Goal: Browse casually

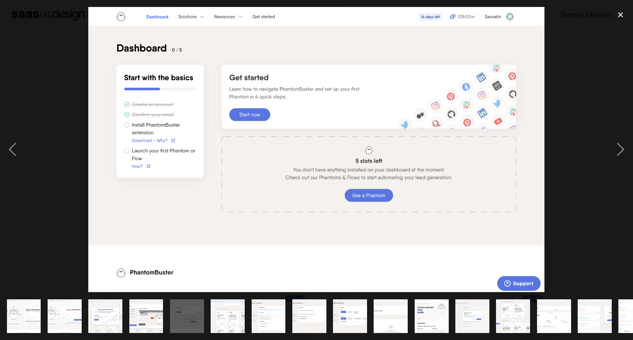
scroll to position [345, 0]
click at [617, 148] on div "next image" at bounding box center [620, 150] width 25 height 286
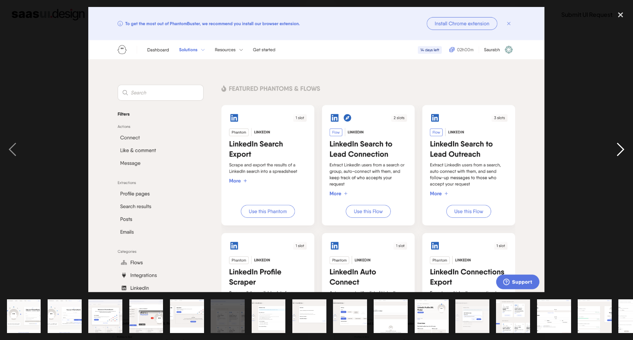
click at [617, 148] on div "next image" at bounding box center [620, 150] width 25 height 286
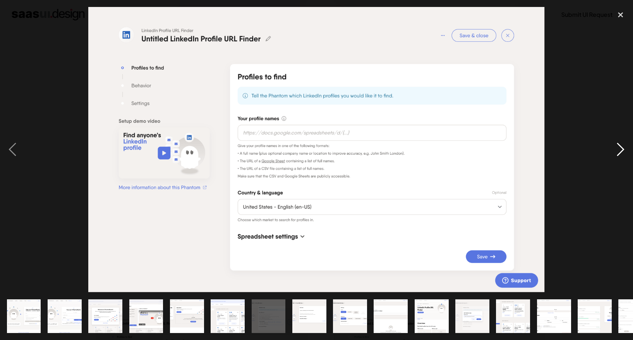
click at [617, 148] on div "next image" at bounding box center [620, 150] width 25 height 286
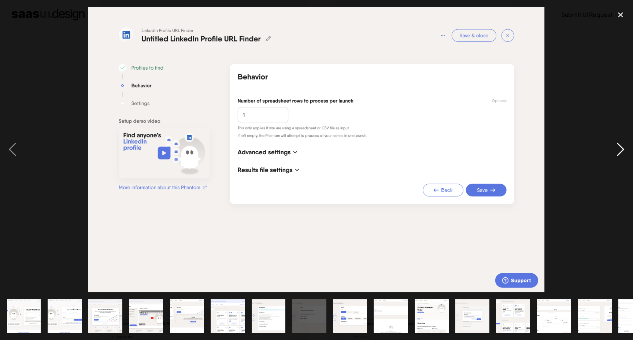
click at [617, 148] on div "next image" at bounding box center [620, 150] width 25 height 286
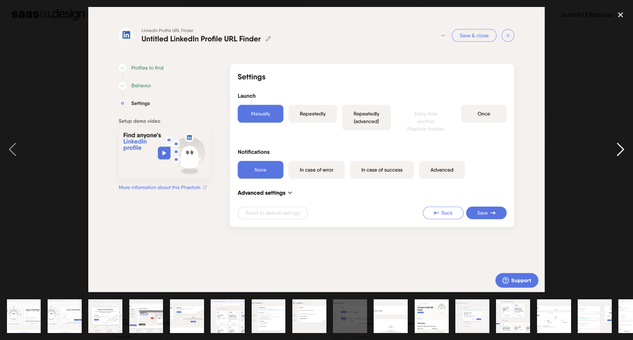
click at [617, 148] on div "next image" at bounding box center [620, 150] width 25 height 286
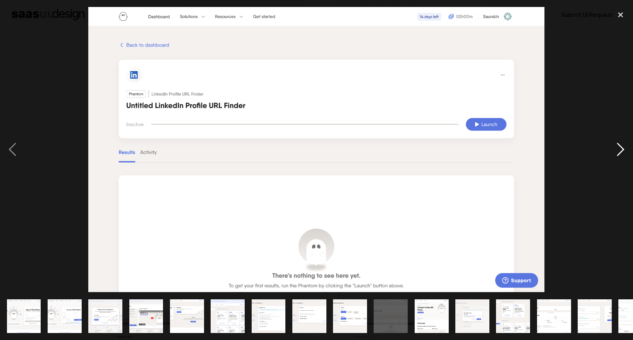
click at [617, 148] on div "next image" at bounding box center [620, 150] width 25 height 286
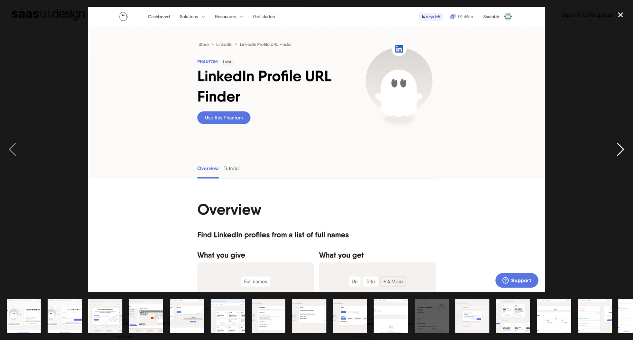
click at [617, 148] on div "next image" at bounding box center [620, 150] width 25 height 286
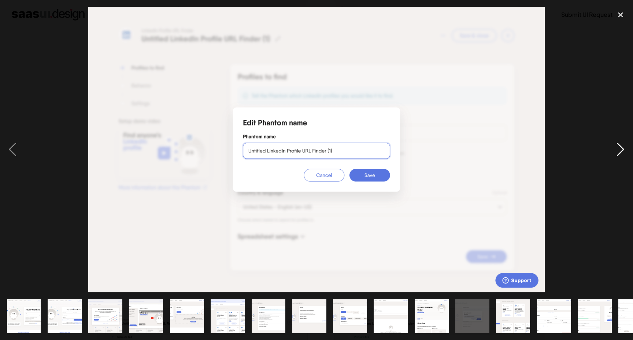
click at [617, 148] on div "next image" at bounding box center [620, 150] width 25 height 286
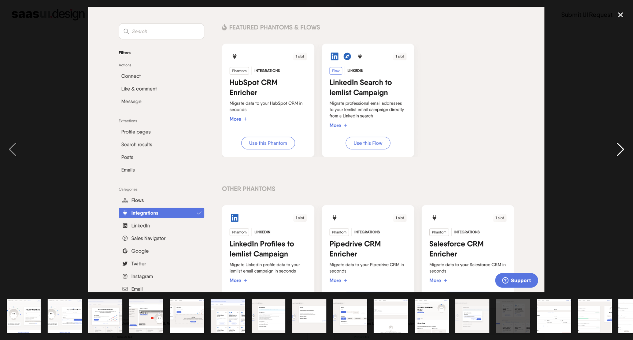
click at [617, 148] on div "next image" at bounding box center [620, 150] width 25 height 286
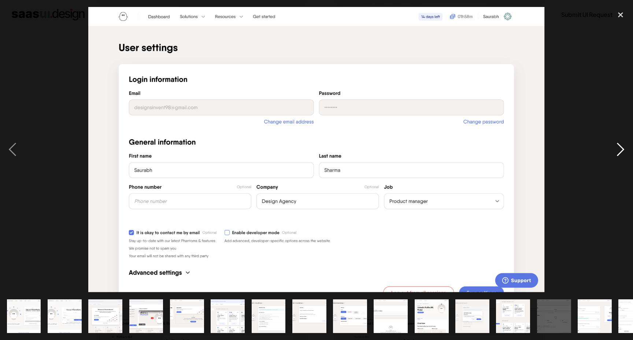
click at [617, 148] on div "next image" at bounding box center [620, 150] width 25 height 286
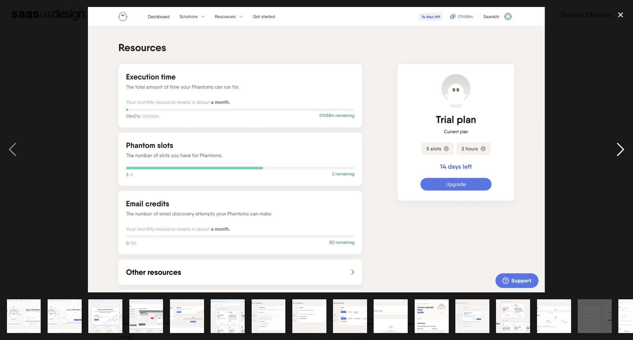
click at [617, 148] on div "next image" at bounding box center [620, 150] width 25 height 286
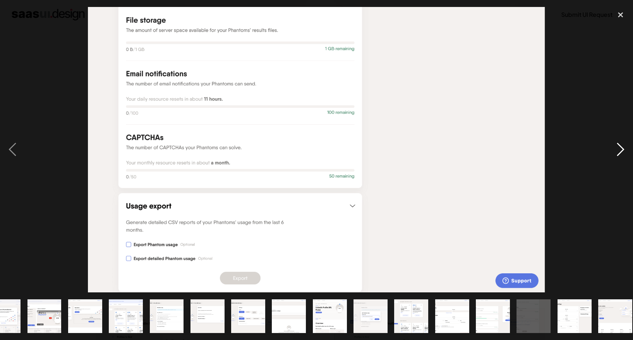
scroll to position [0, 108]
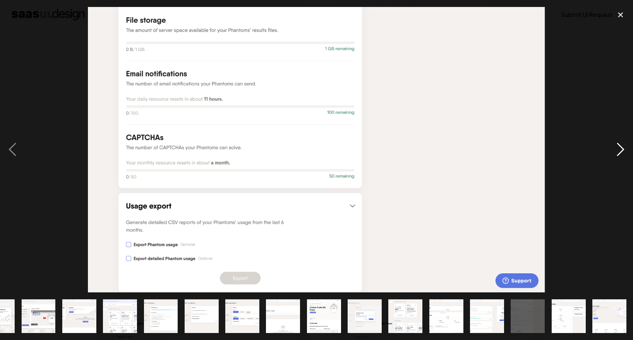
click at [617, 148] on div "next image" at bounding box center [620, 150] width 25 height 286
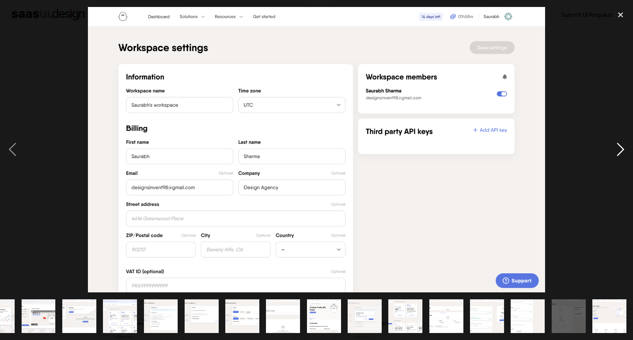
click at [617, 148] on div "next image" at bounding box center [620, 150] width 25 height 286
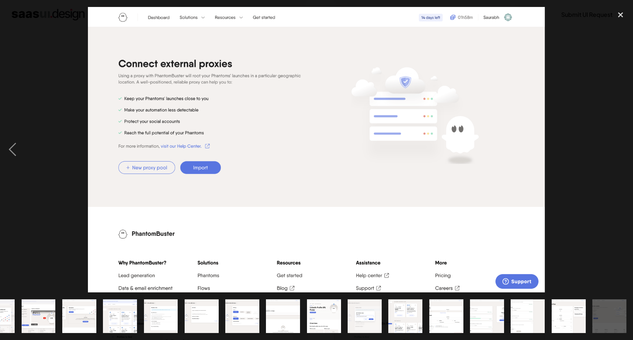
click at [617, 148] on div "next image" at bounding box center [620, 150] width 25 height 286
click at [17, 150] on div "previous image" at bounding box center [12, 150] width 25 height 286
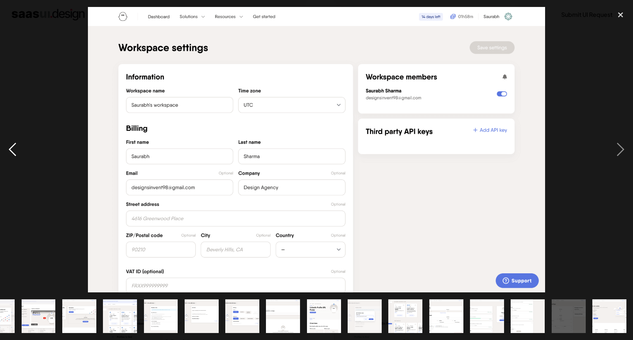
click at [17, 150] on div "previous image" at bounding box center [12, 150] width 25 height 286
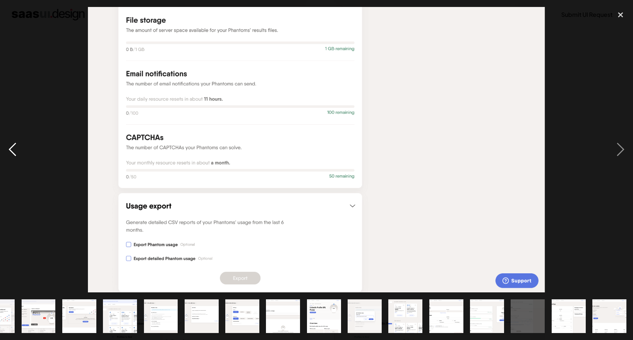
click at [17, 150] on div "previous image" at bounding box center [12, 150] width 25 height 286
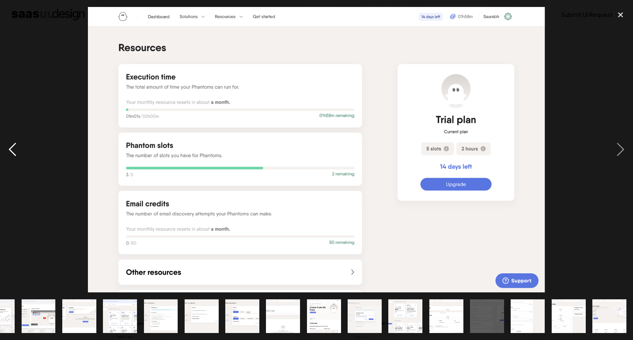
click at [17, 150] on div "previous image" at bounding box center [12, 150] width 25 height 286
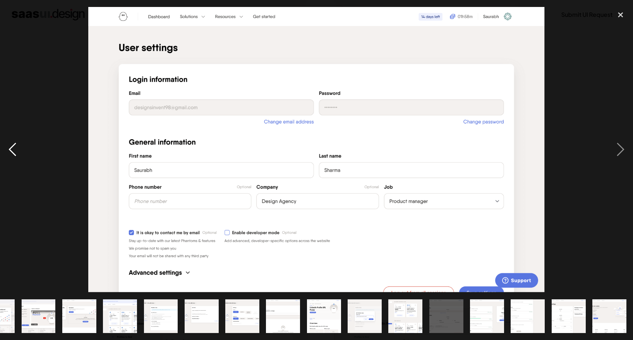
click at [17, 150] on div "previous image" at bounding box center [12, 150] width 25 height 286
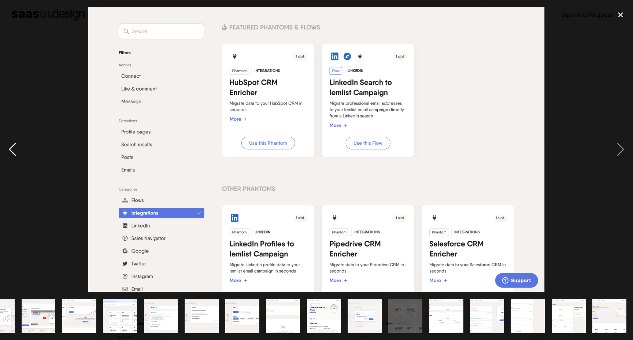
click at [17, 150] on div "previous image" at bounding box center [12, 150] width 25 height 286
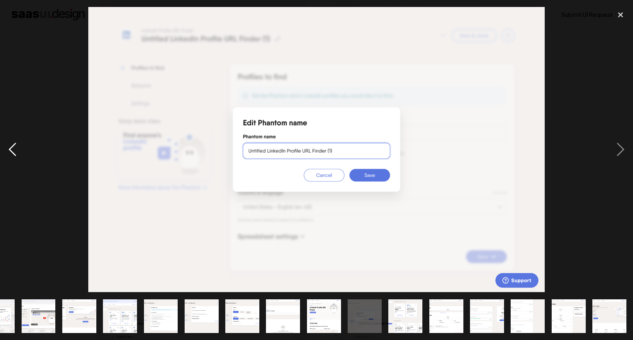
click at [17, 150] on div "previous image" at bounding box center [12, 150] width 25 height 286
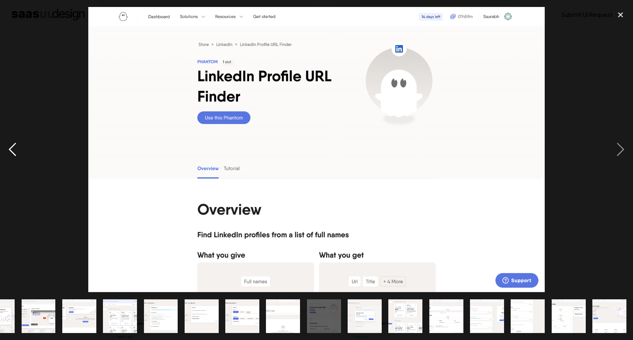
click at [17, 150] on div "previous image" at bounding box center [12, 150] width 25 height 286
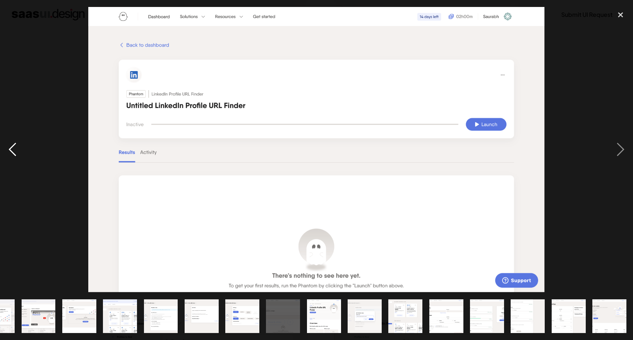
click at [17, 150] on div "previous image" at bounding box center [12, 150] width 25 height 286
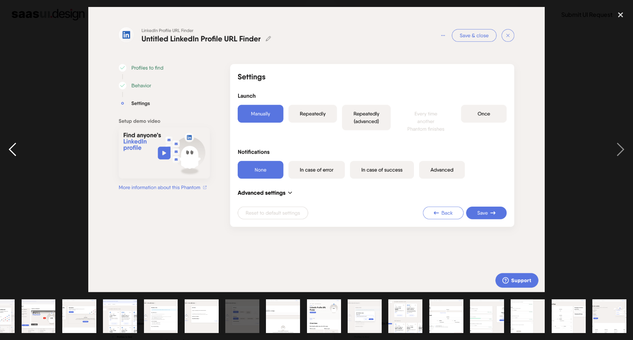
click at [17, 150] on div "previous image" at bounding box center [12, 150] width 25 height 286
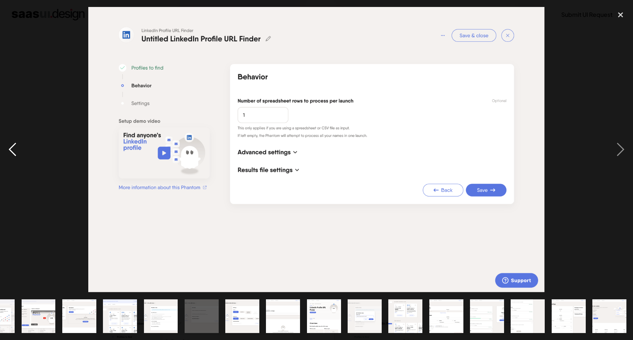
click at [17, 150] on div "previous image" at bounding box center [12, 150] width 25 height 286
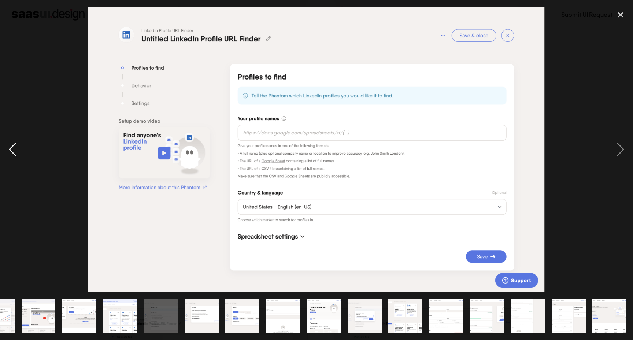
click at [17, 150] on div "previous image" at bounding box center [12, 150] width 25 height 286
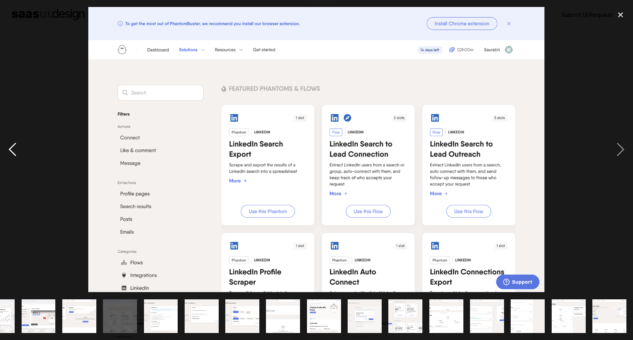
click at [17, 150] on div "previous image" at bounding box center [12, 150] width 25 height 286
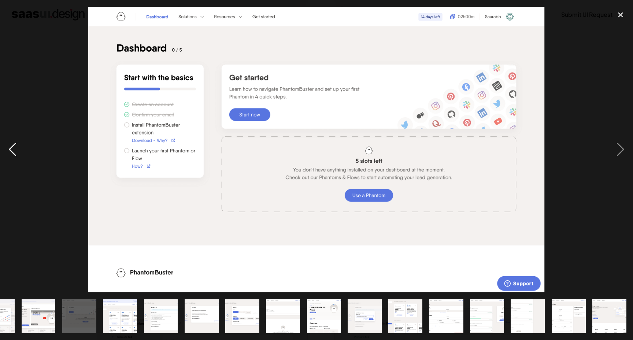
click at [17, 150] on div "previous image" at bounding box center [12, 150] width 25 height 286
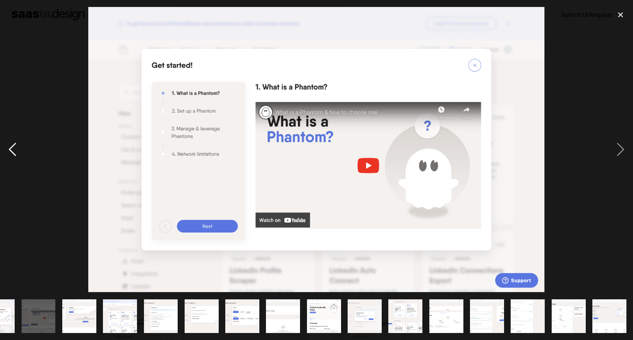
click at [17, 150] on div "previous image" at bounding box center [12, 150] width 25 height 286
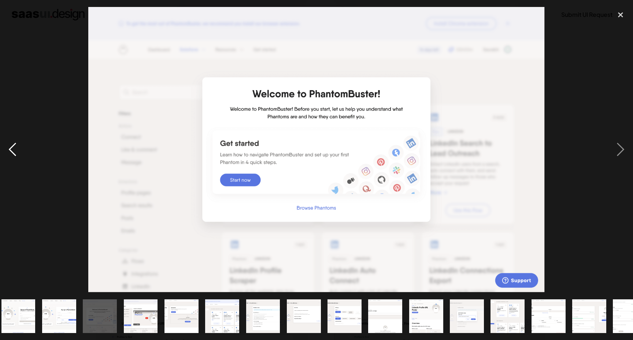
scroll to position [0, 0]
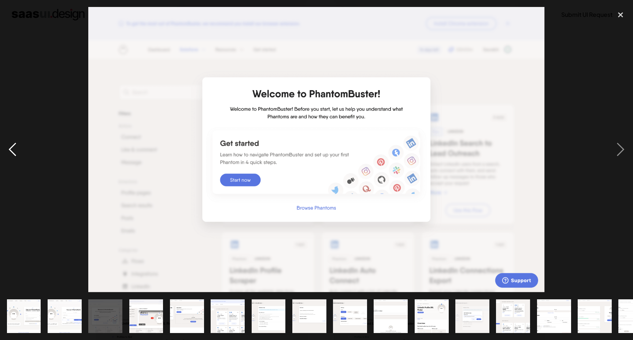
click at [17, 150] on div "previous image" at bounding box center [12, 150] width 25 height 286
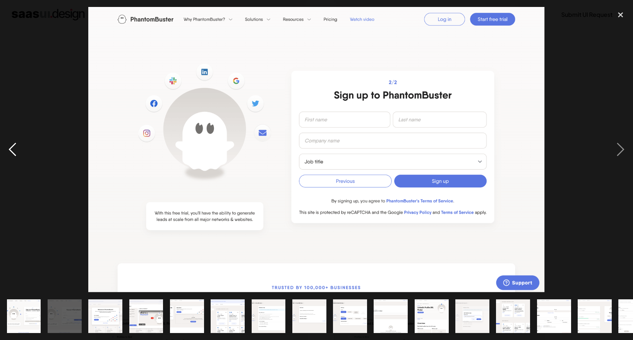
click at [17, 150] on div "previous image" at bounding box center [12, 150] width 25 height 286
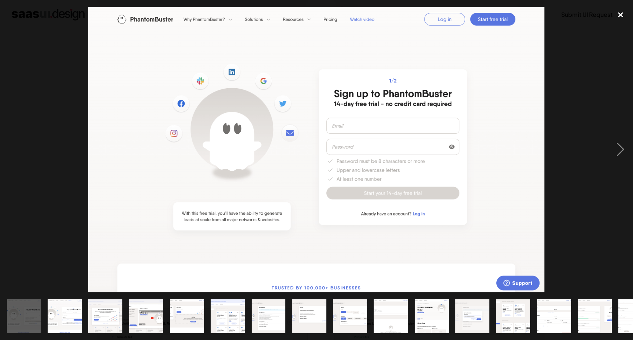
click at [625, 17] on div "close lightbox" at bounding box center [620, 15] width 25 height 16
